Goal: Information Seeking & Learning: Learn about a topic

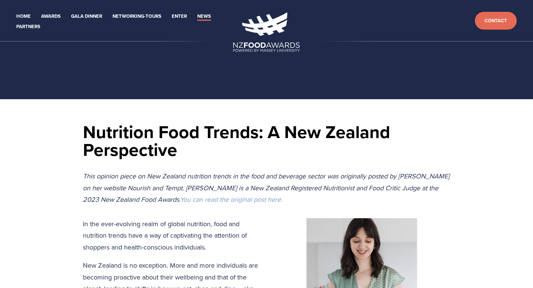
click at [101, 128] on h1 "Nutrition Food Trends: A New Zealand Perspective" at bounding box center [266, 141] width 367 height 36
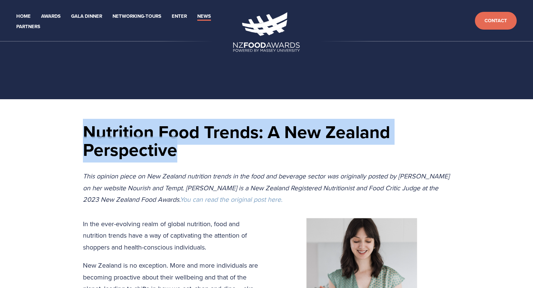
drag, startPoint x: 86, startPoint y: 128, endPoint x: 193, endPoint y: 153, distance: 110.6
click at [193, 153] on h1 "Nutrition Food Trends: A New Zealand Perspective" at bounding box center [266, 141] width 367 height 36
copy h1 "Nutrition Food Trends: A New Zealand Perspective"
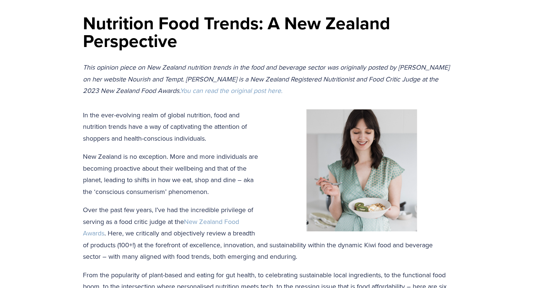
scroll to position [110, 0]
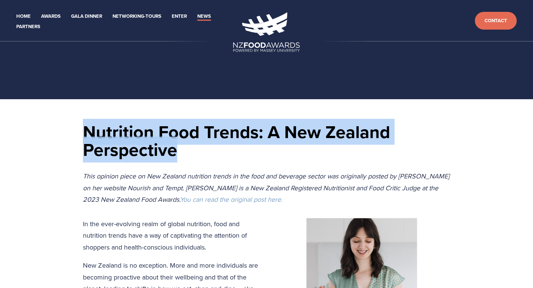
drag, startPoint x: 83, startPoint y: 130, endPoint x: 178, endPoint y: 161, distance: 99.5
copy h1 "Nutrition Food Trends: A New Zealand Perspective"
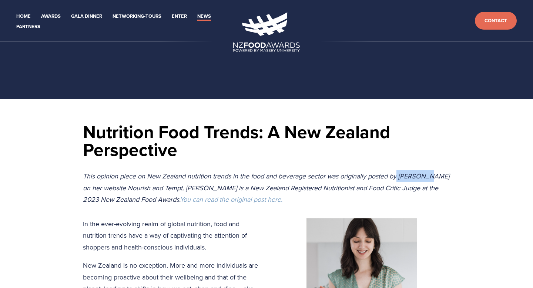
drag, startPoint x: 400, startPoint y: 177, endPoint x: 430, endPoint y: 178, distance: 30.0
click at [429, 178] on p "This opinion piece on New Zealand nutrition trends in the food and beverage sec…" at bounding box center [266, 187] width 367 height 35
copy em "Danijela"
drag, startPoint x: 84, startPoint y: 187, endPoint x: 112, endPoint y: 187, distance: 28.2
click at [112, 187] on em "This opinion piece on New Zealand nutrition trends in the food and beverage sec…" at bounding box center [267, 187] width 368 height 33
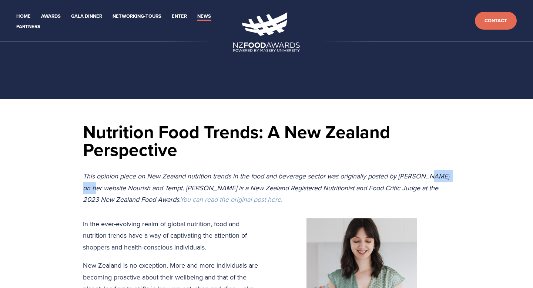
copy em "Armitage"
click at [197, 129] on h1 "Nutrition Food Trends: A New Zealand Perspective" at bounding box center [266, 141] width 367 height 36
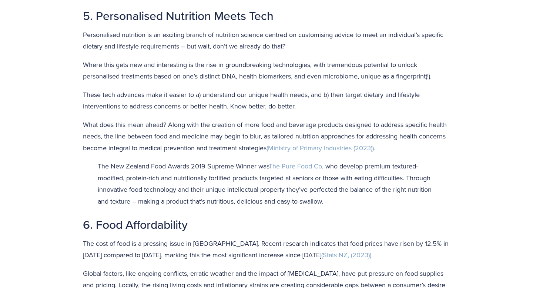
scroll to position [1619, 0]
